Goal: Transaction & Acquisition: Purchase product/service

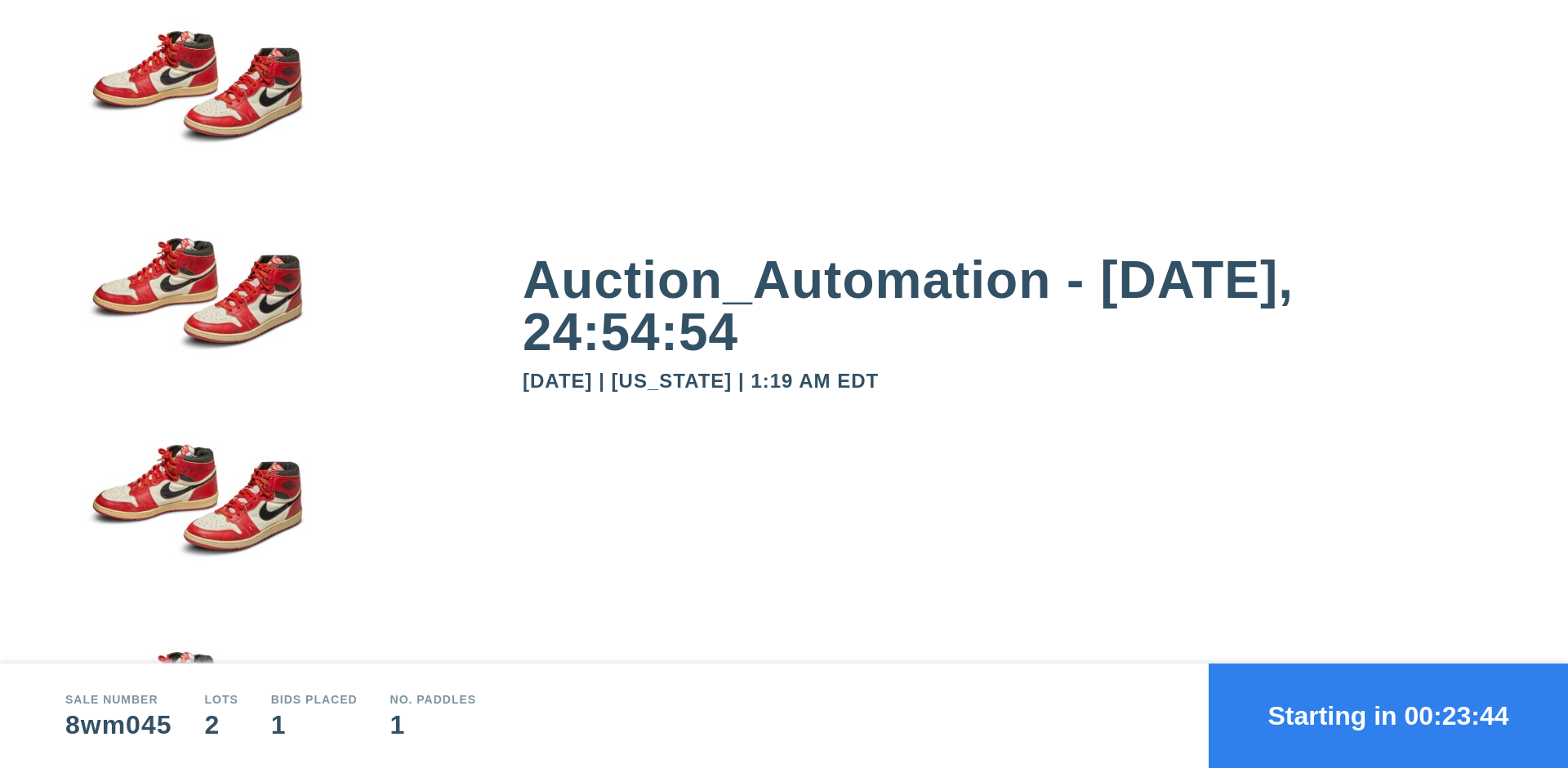
click at [1388, 716] on button "Starting in 00:23:44" at bounding box center [1388, 716] width 359 height 105
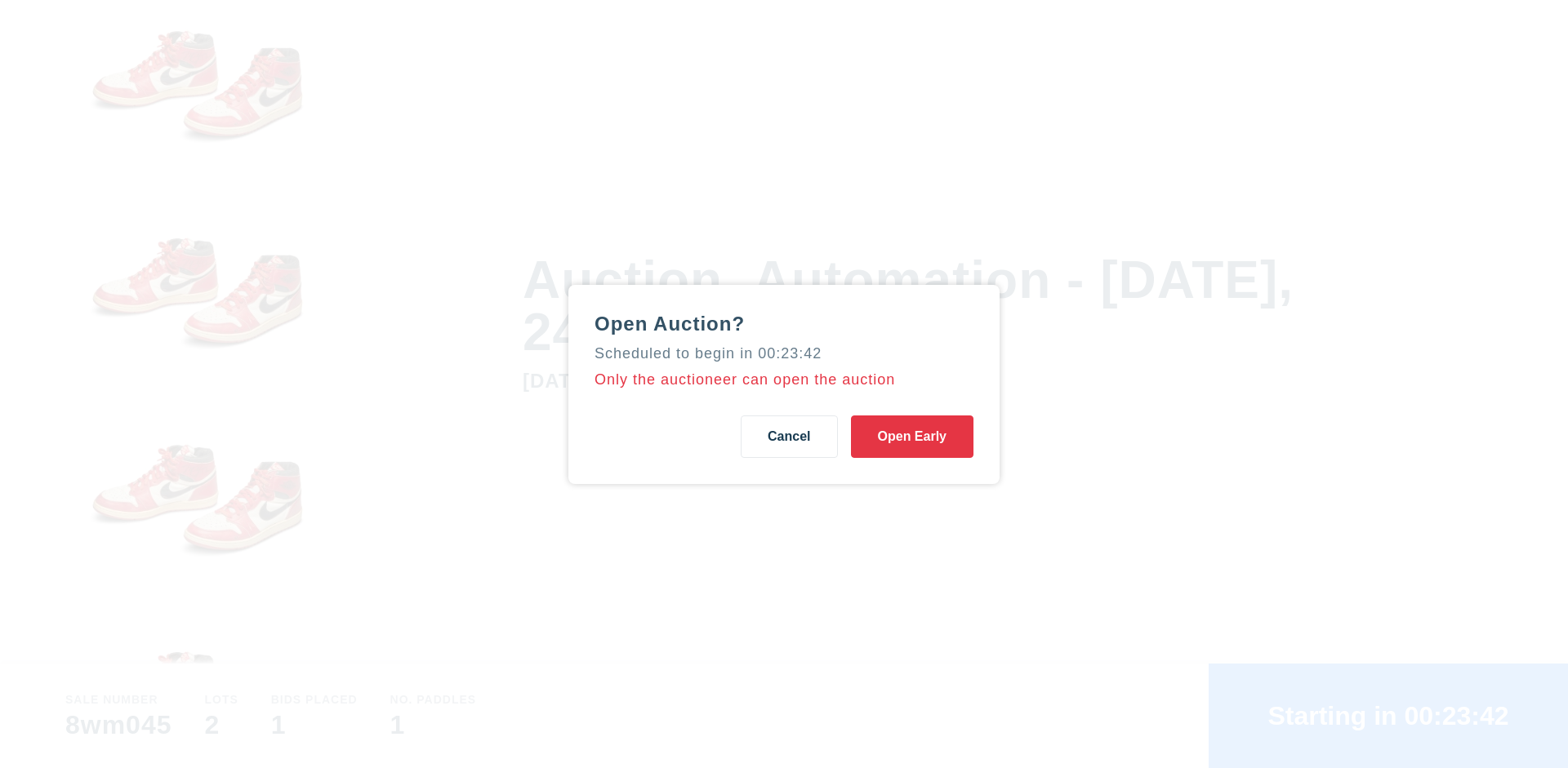
click at [912, 436] on button "Open Early" at bounding box center [913, 436] width 123 height 43
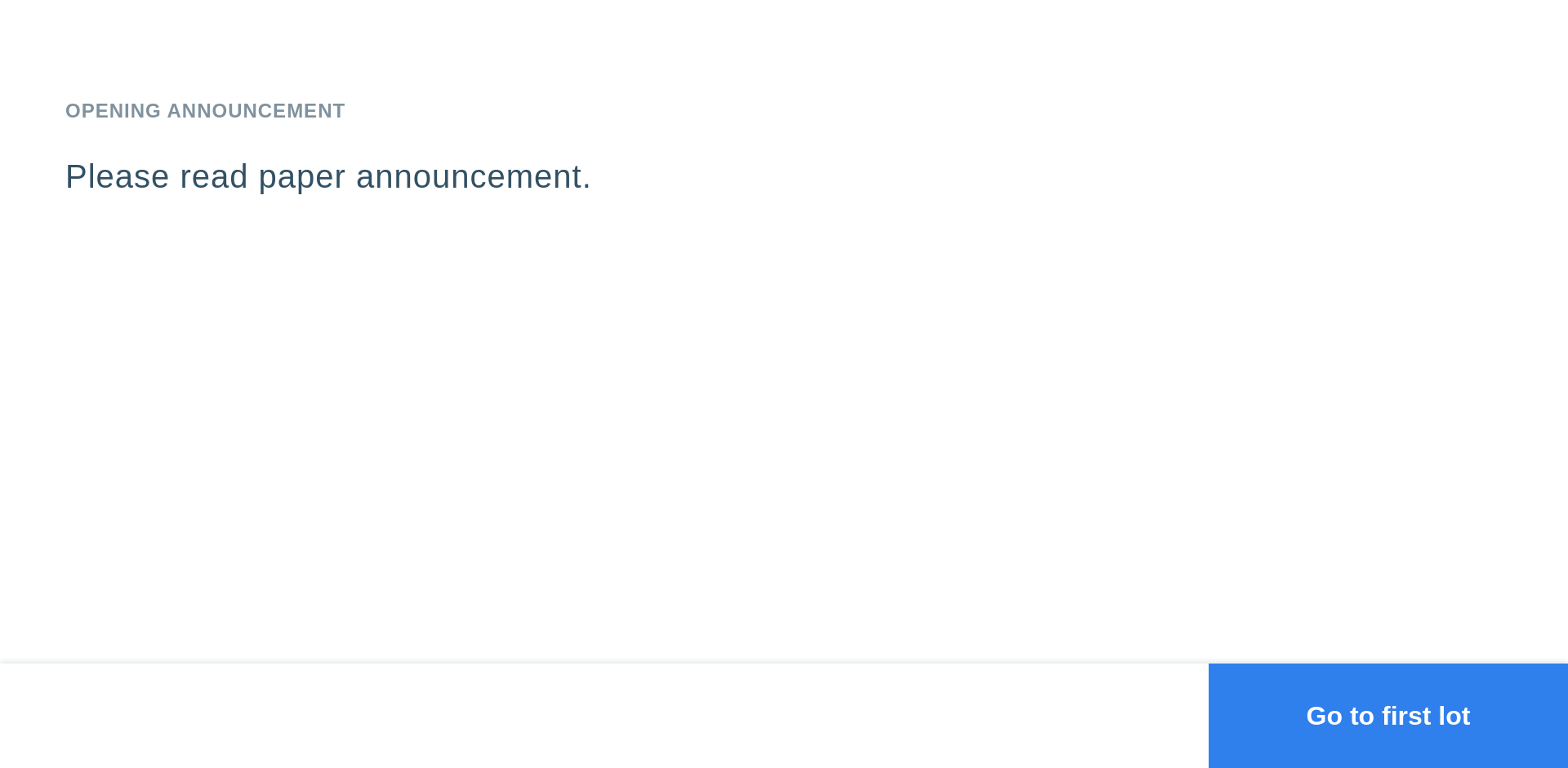
click at [1388, 716] on button "Go to first lot" at bounding box center [1388, 716] width 359 height 105
